Goal: Task Accomplishment & Management: Manage account settings

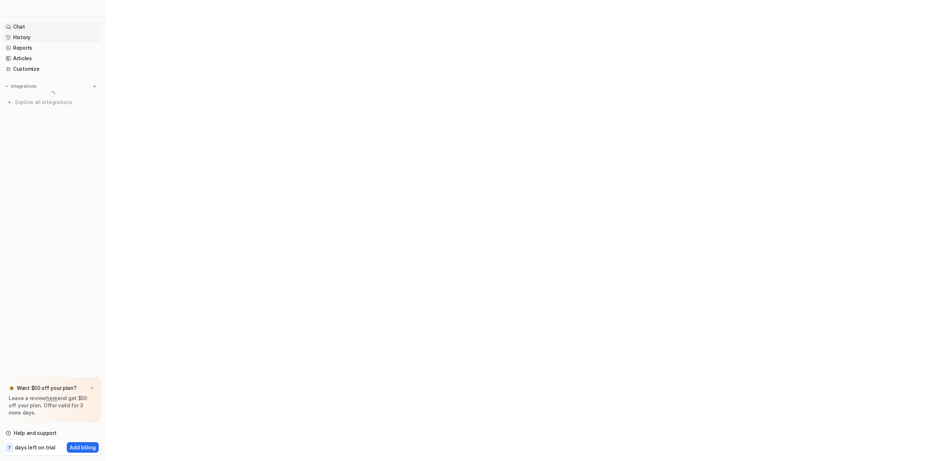
click at [25, 36] on link "History" at bounding box center [52, 37] width 98 height 10
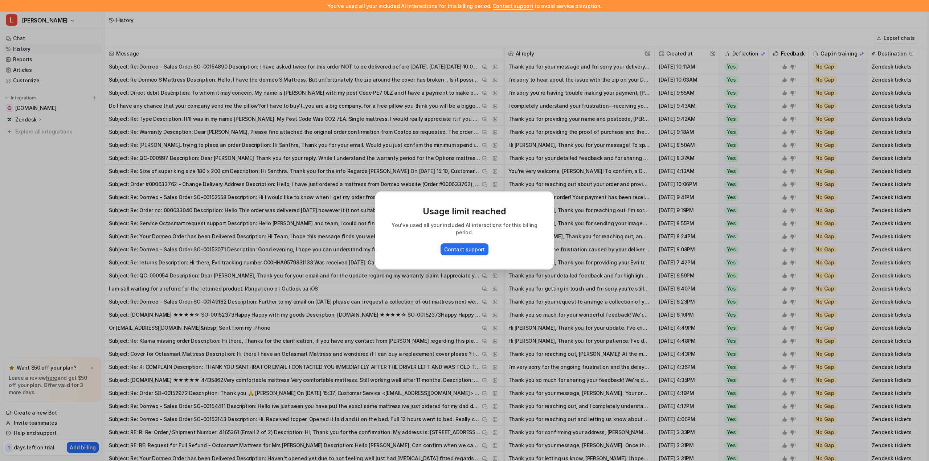
click at [14, 71] on div "Usage limit reached You've used all your included AI interactions for this bill…" at bounding box center [464, 230] width 929 height 461
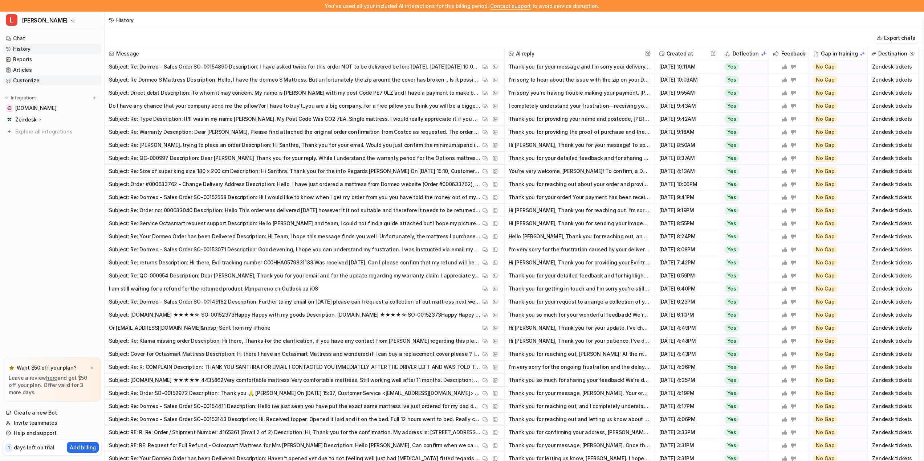
click at [25, 81] on link "Customize" at bounding box center [52, 80] width 98 height 10
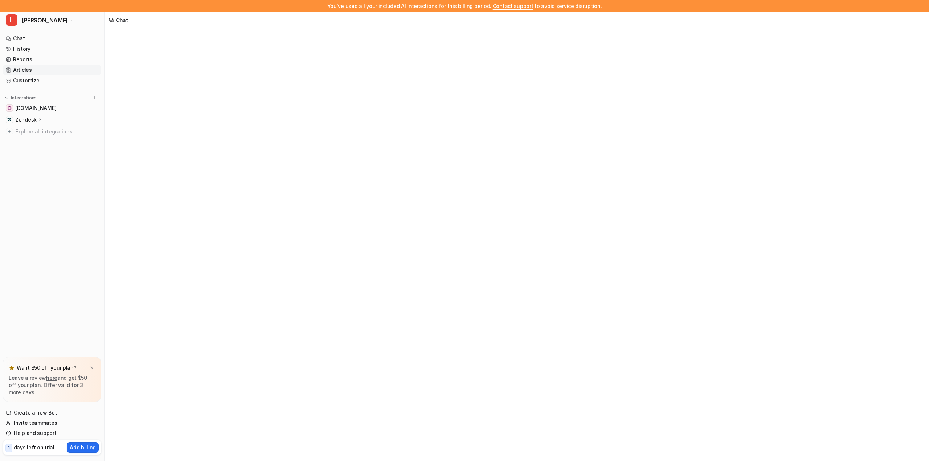
click at [24, 70] on link "Articles" at bounding box center [52, 70] width 98 height 10
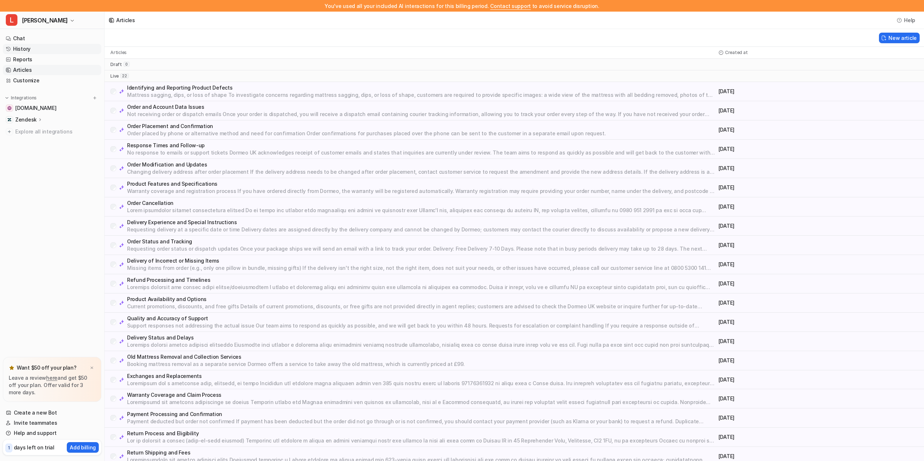
click at [19, 49] on link "History" at bounding box center [52, 49] width 98 height 10
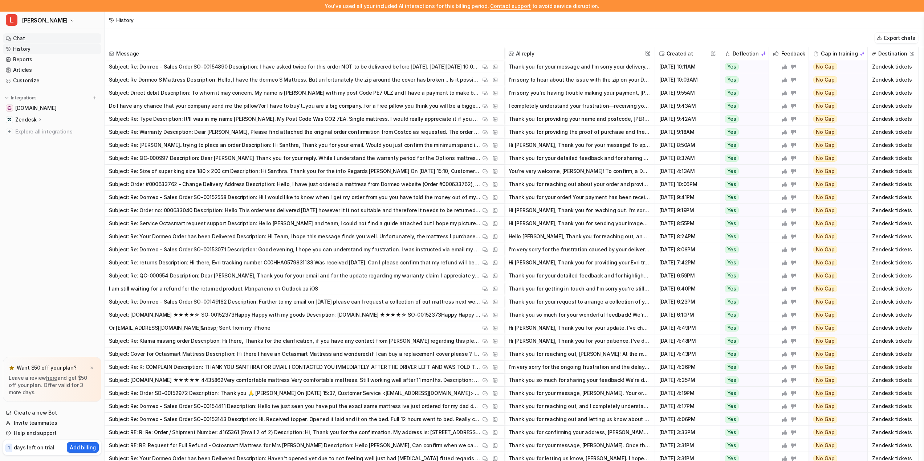
click at [19, 40] on link "Chat" at bounding box center [52, 38] width 98 height 10
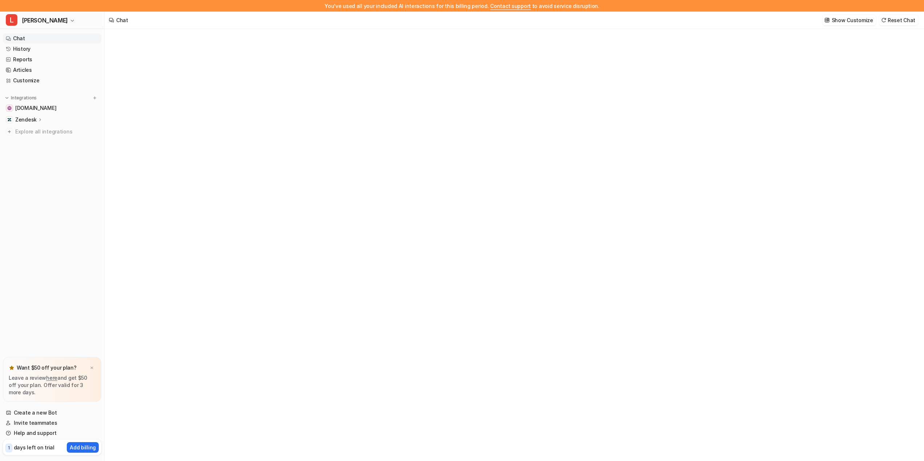
type textarea "**********"
click at [25, 70] on link "Articles" at bounding box center [52, 70] width 98 height 10
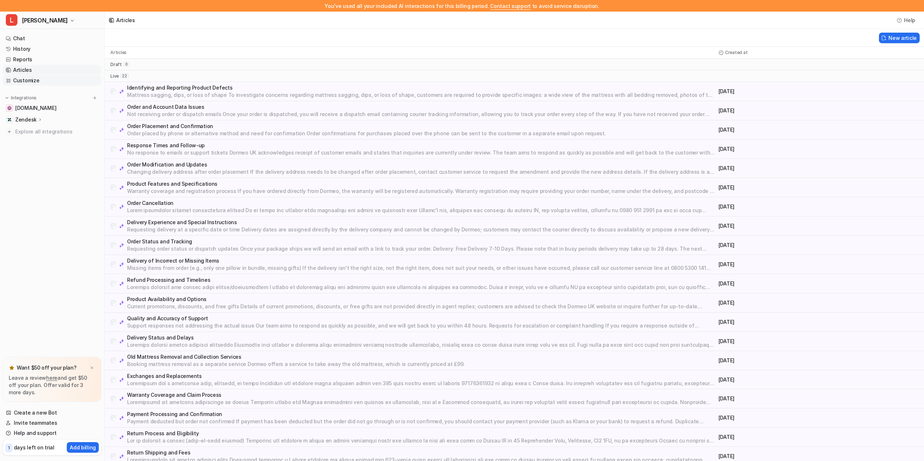
click at [22, 79] on link "Customize" at bounding box center [52, 80] width 98 height 10
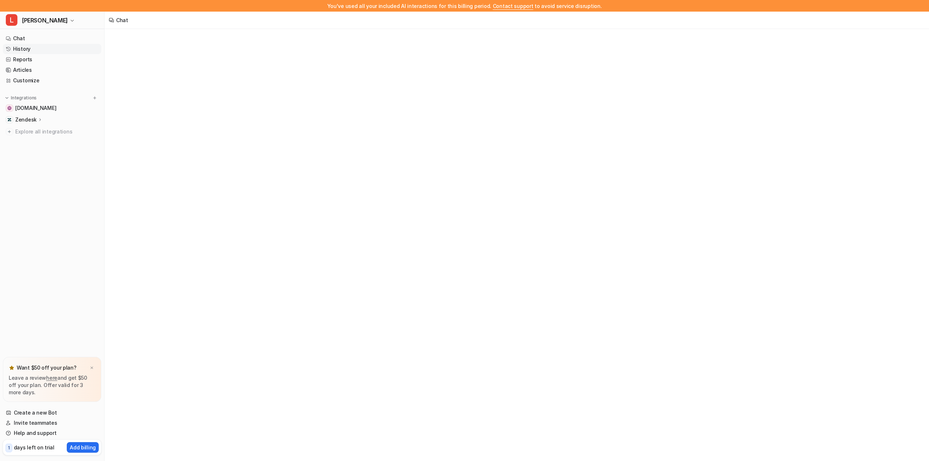
click at [24, 50] on link "History" at bounding box center [52, 49] width 98 height 10
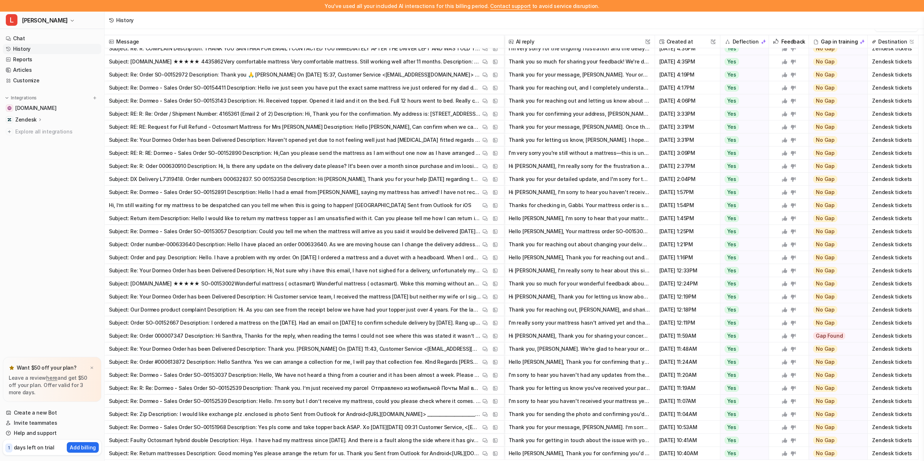
scroll to position [19, 0]
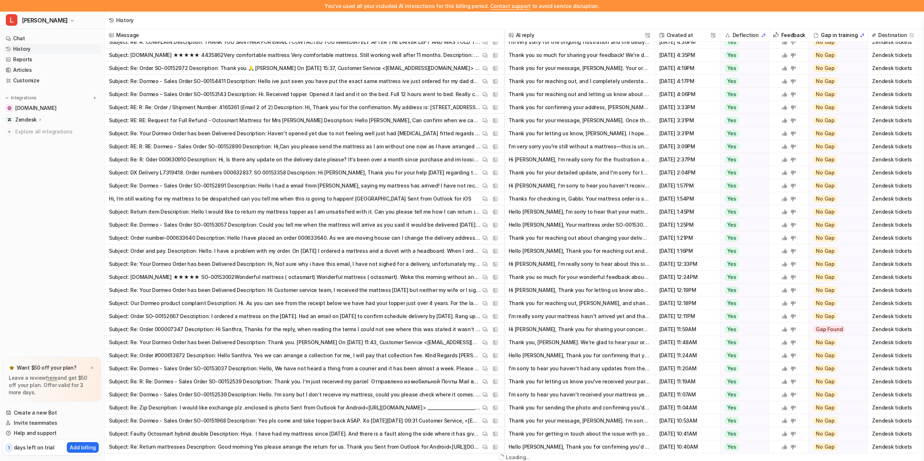
click at [550, 420] on button "Thank you for your message, [PERSON_NAME]. I’m sorry to hear you want to return…" at bounding box center [579, 420] width 142 height 13
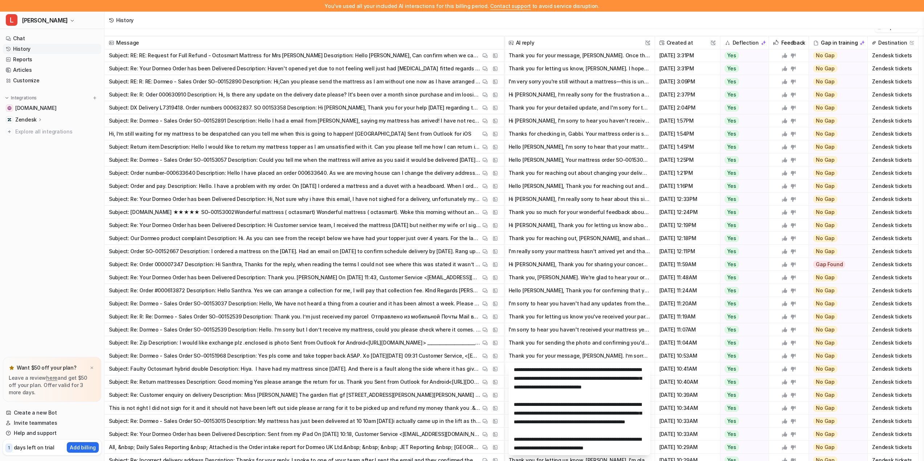
scroll to position [11, 0]
click at [28, 221] on nav "Chat History Reports Articles Customize Integrations [DOMAIN_NAME] Zendesk Over…" at bounding box center [52, 190] width 104 height 321
